Goal: Task Accomplishment & Management: Manage account settings

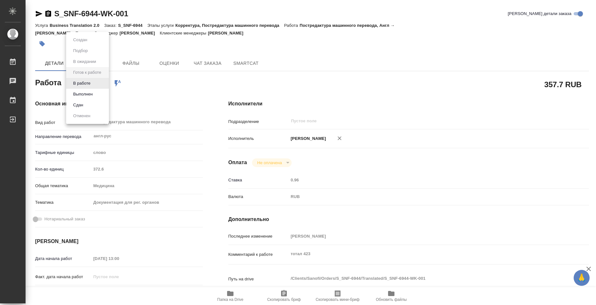
drag, startPoint x: 96, startPoint y: 83, endPoint x: 96, endPoint y: 94, distance: 10.6
click at [96, 83] on body "🙏 .cls-1 fill:#fff; AWATERA Bazyuk [PERSON_NAME] 0 Чаты График Выйти S_SNF-6944…" at bounding box center [298, 152] width 596 height 305
click at [90, 94] on button "Выполнен" at bounding box center [82, 94] width 23 height 7
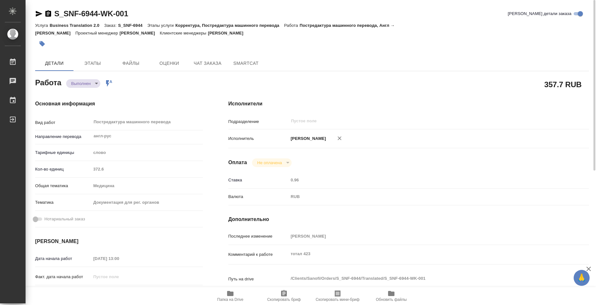
type textarea "x"
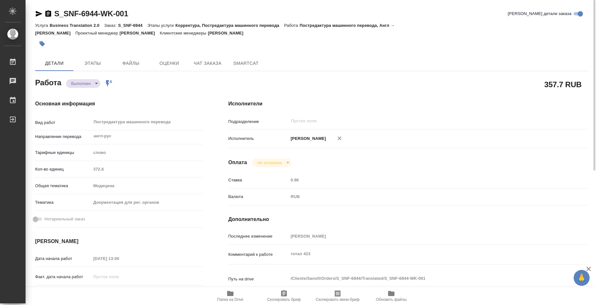
type textarea "x"
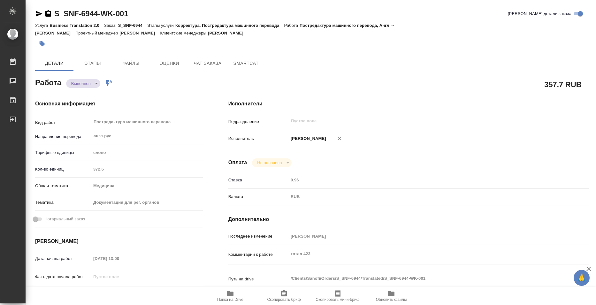
type textarea "x"
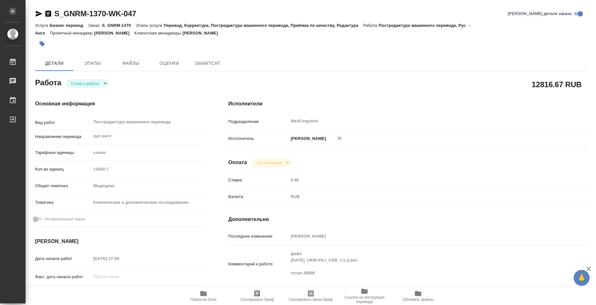
type textarea "x"
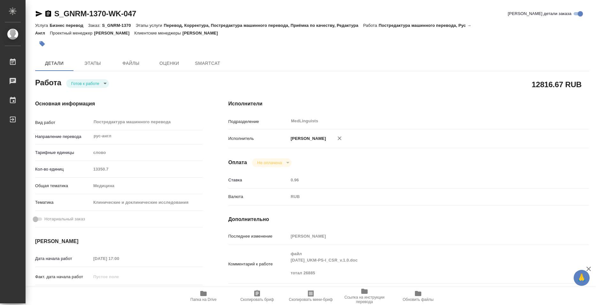
type textarea "x"
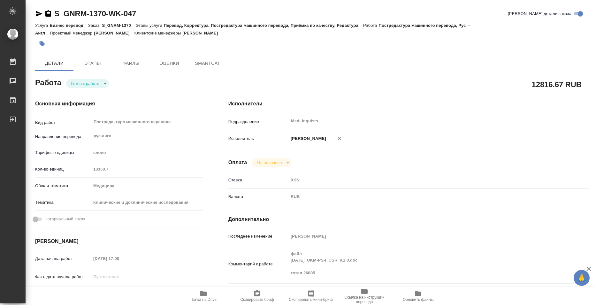
type textarea "x"
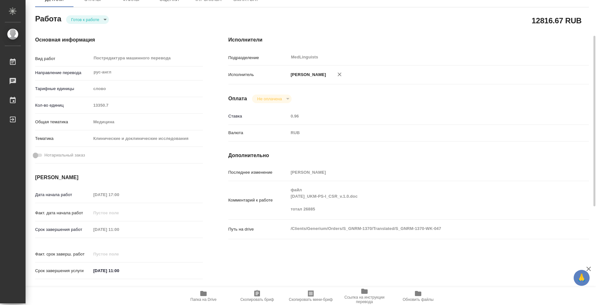
scroll to position [96, 0]
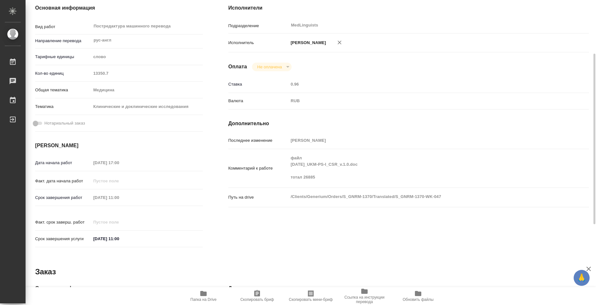
type textarea "x"
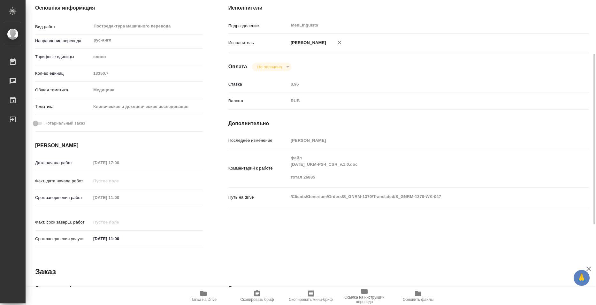
type textarea "x"
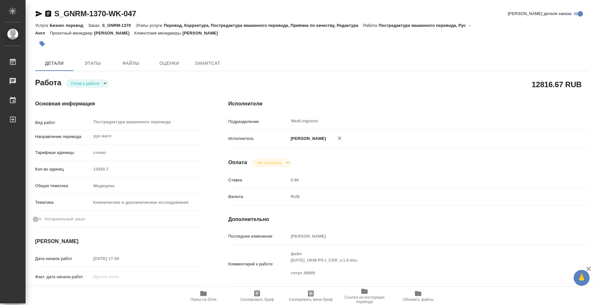
type textarea "x"
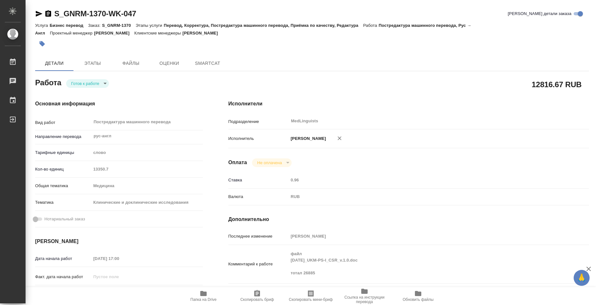
type textarea "x"
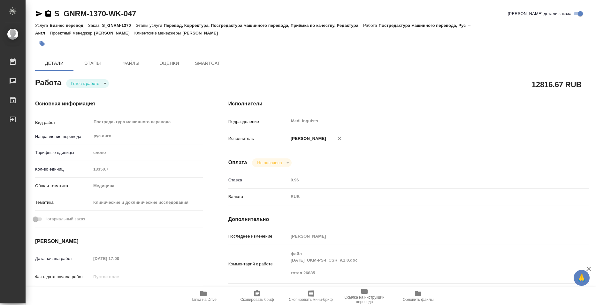
type textarea "x"
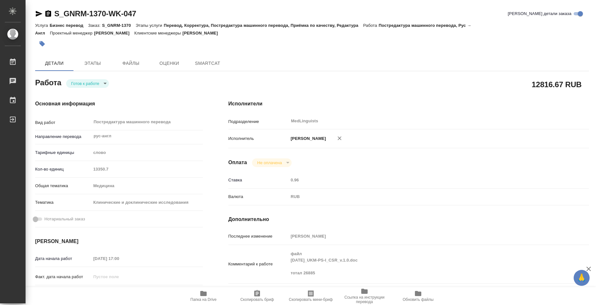
click at [209, 299] on span "Папка на Drive" at bounding box center [203, 300] width 26 height 4
type textarea "x"
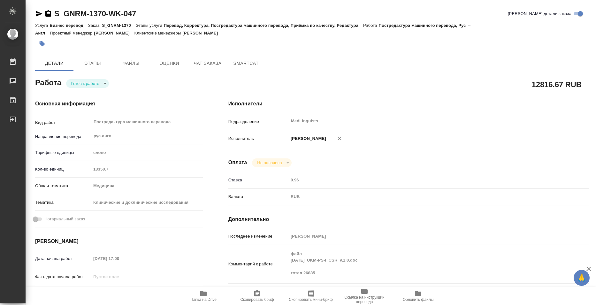
type textarea "x"
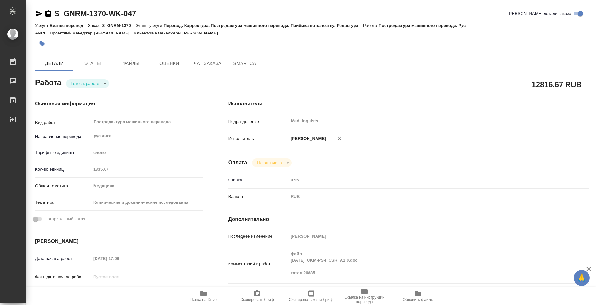
type textarea "x"
